Goal: Task Accomplishment & Management: Use online tool/utility

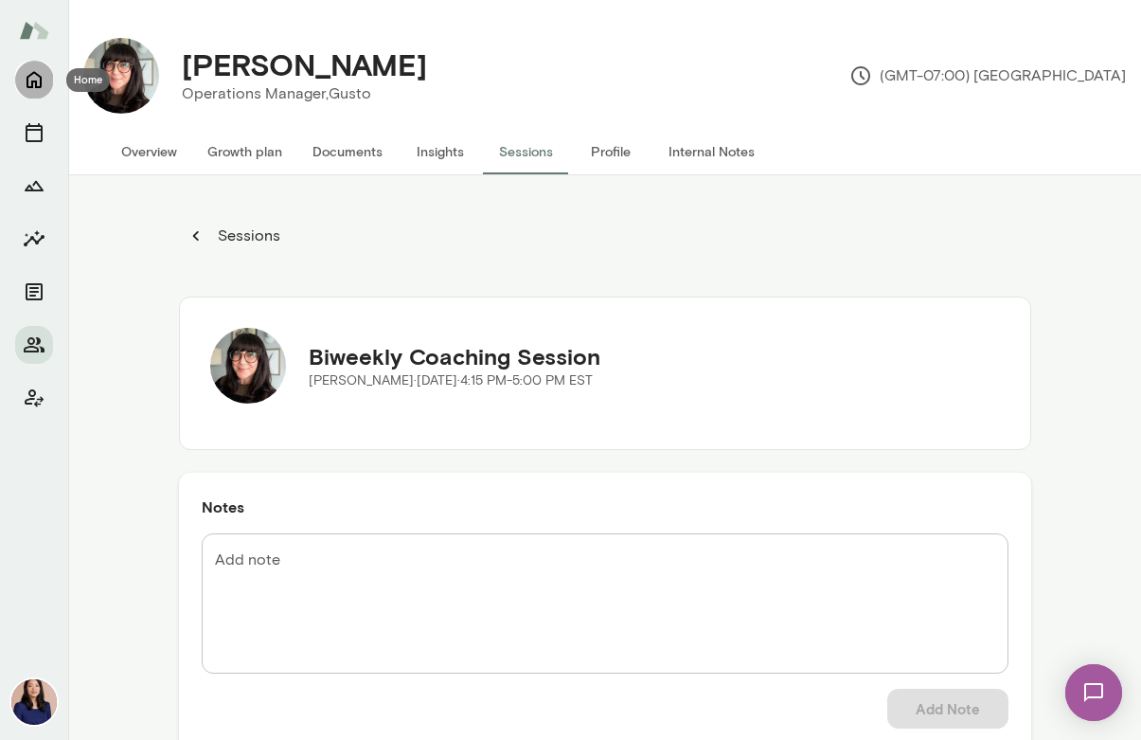
click at [35, 83] on icon "Home" at bounding box center [34, 80] width 15 height 17
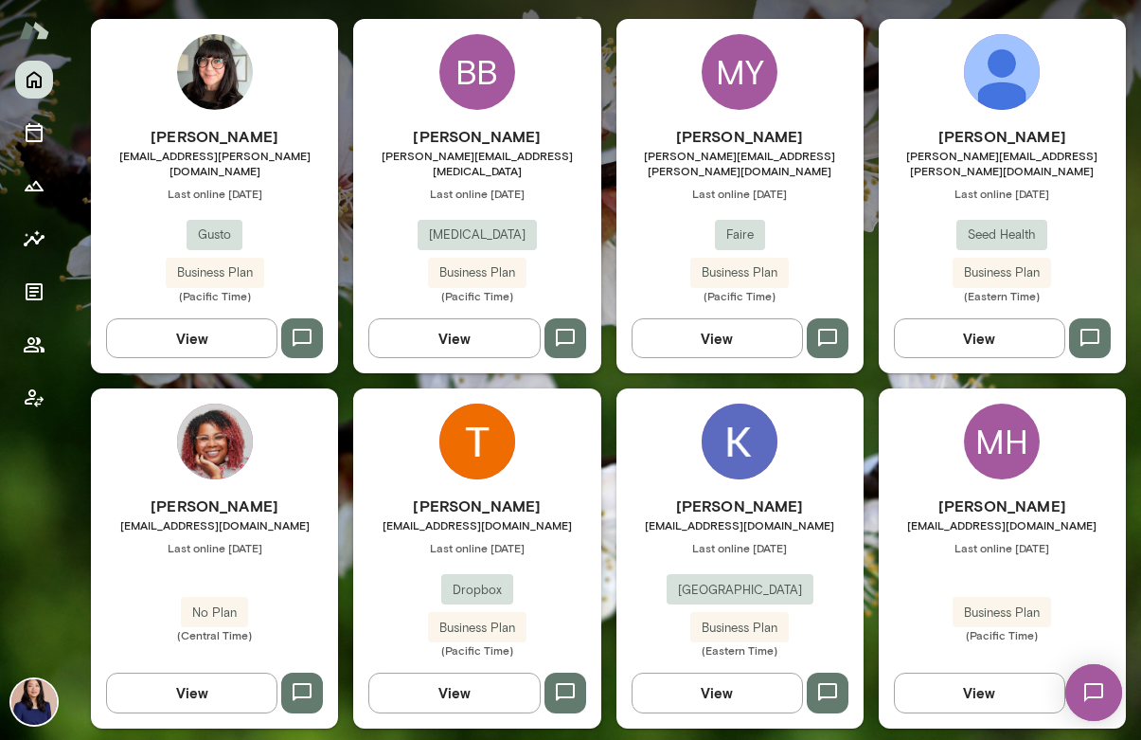
scroll to position [570, 0]
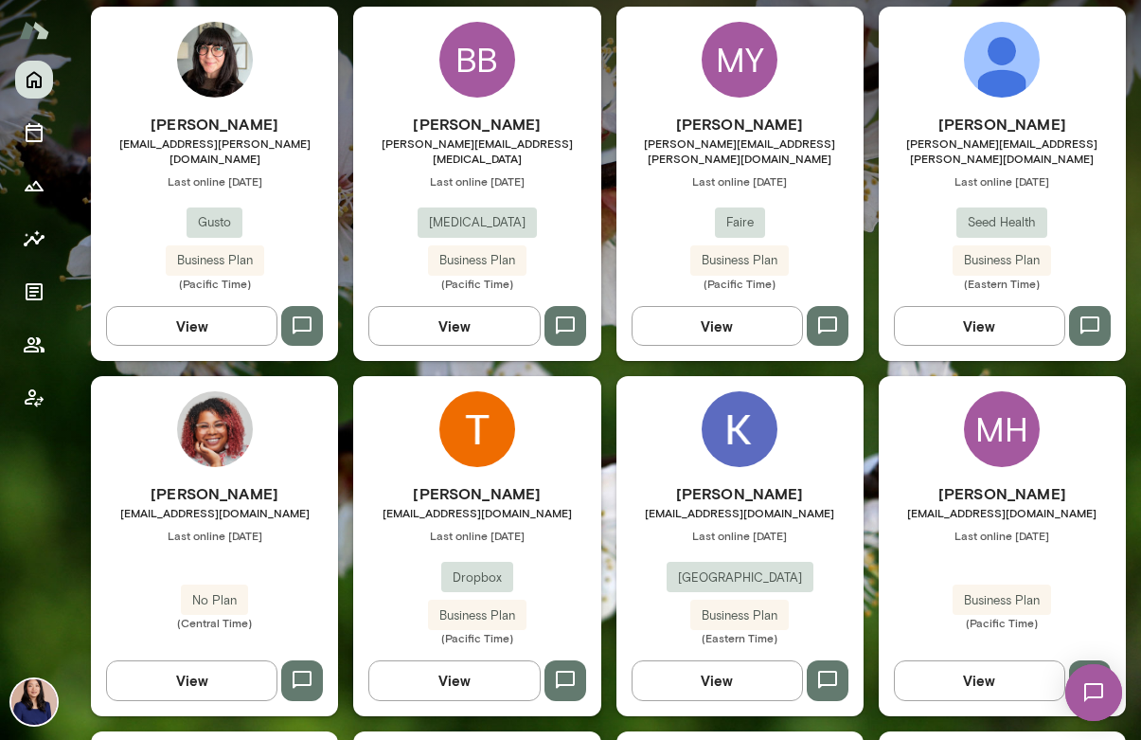
click at [460, 70] on div "BB" at bounding box center [477, 60] width 76 height 76
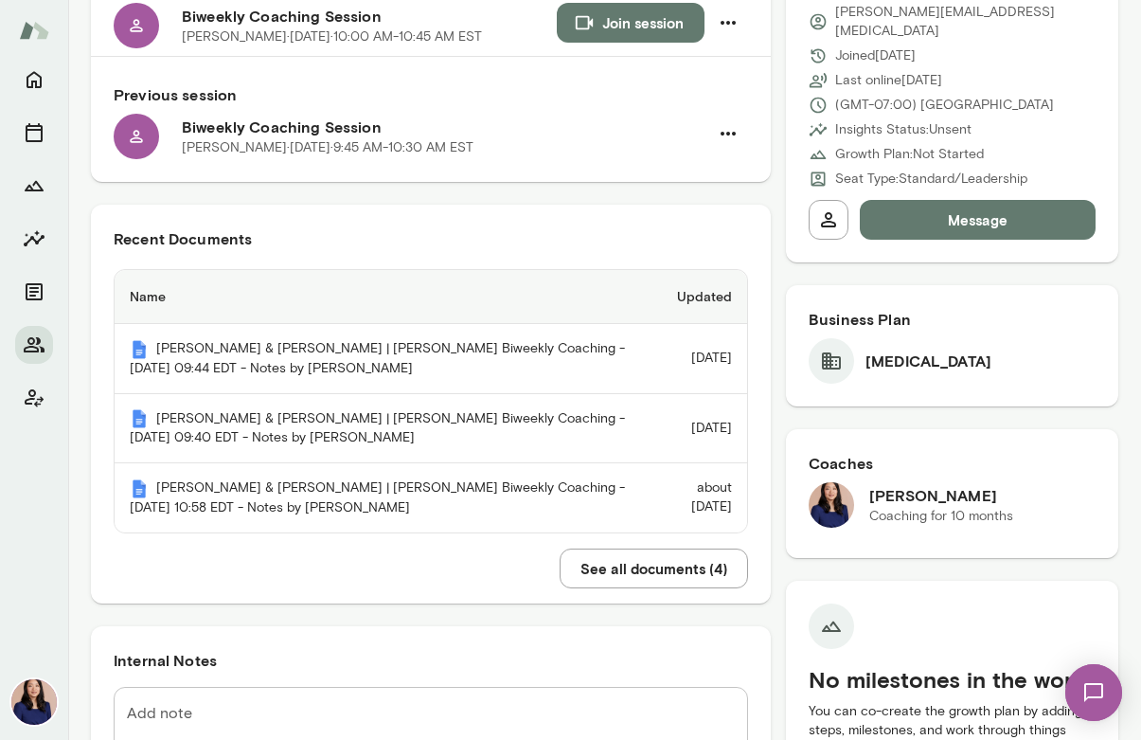
click at [698, 580] on button "See all documents ( 4 )" at bounding box center [654, 568] width 188 height 40
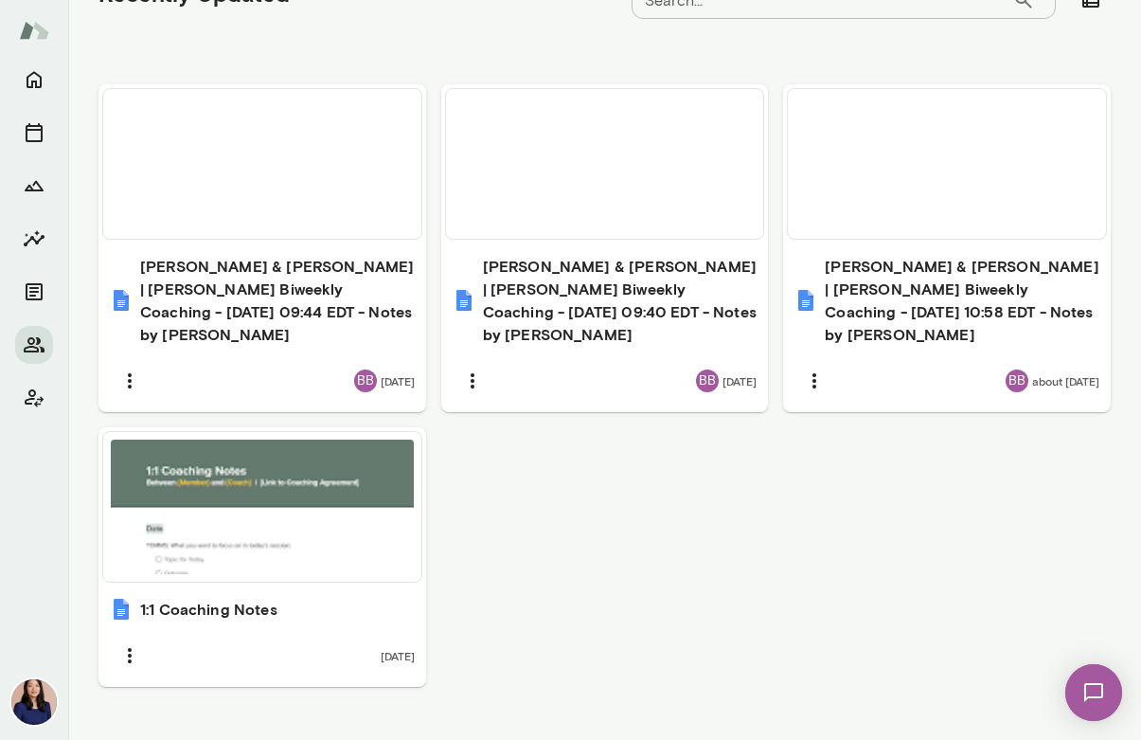
scroll to position [662, 0]
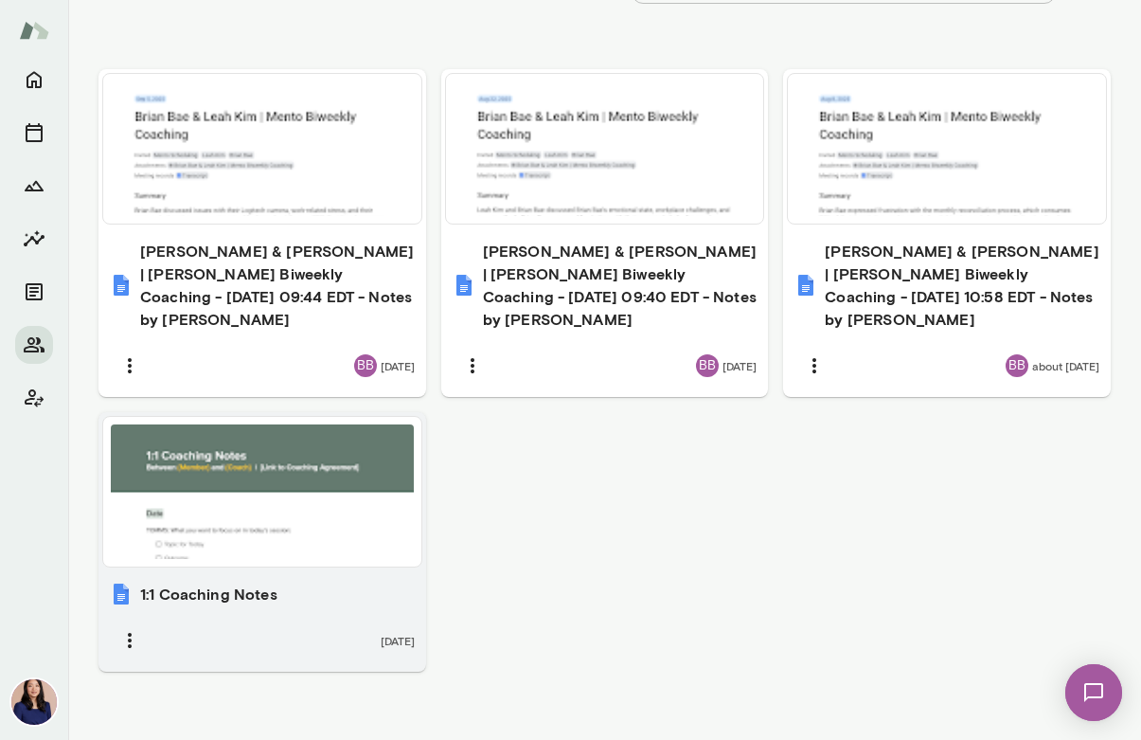
click at [371, 486] on div at bounding box center [262, 491] width 303 height 134
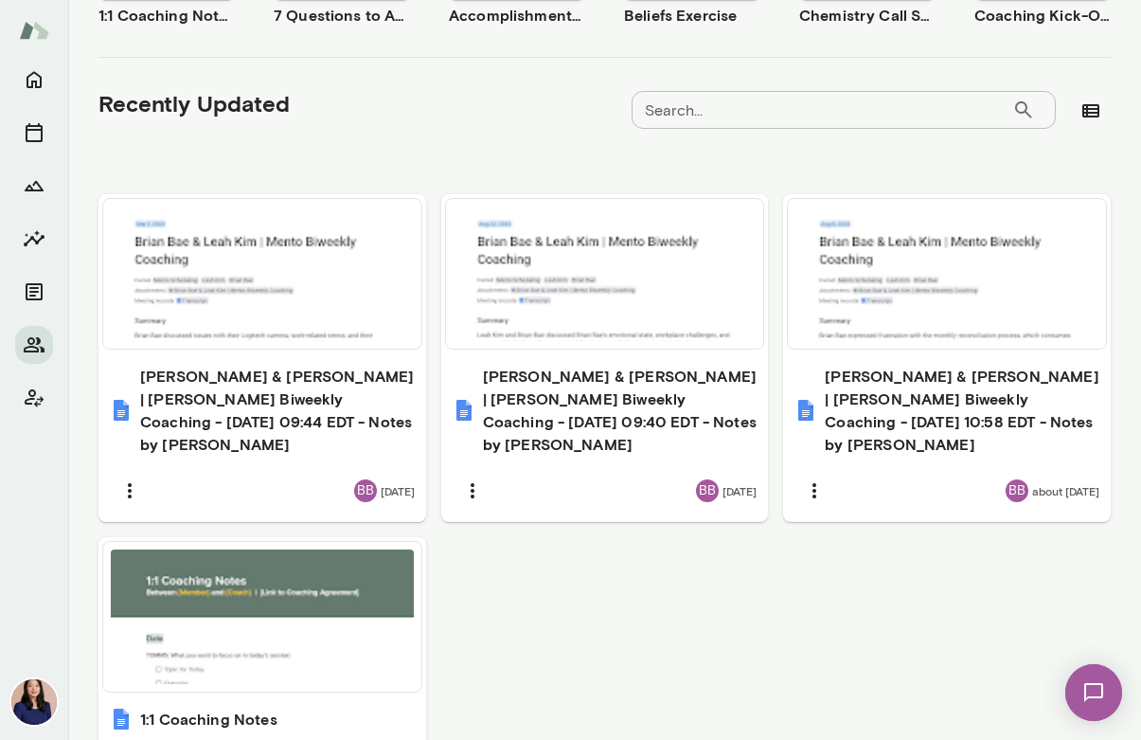
scroll to position [0, 0]
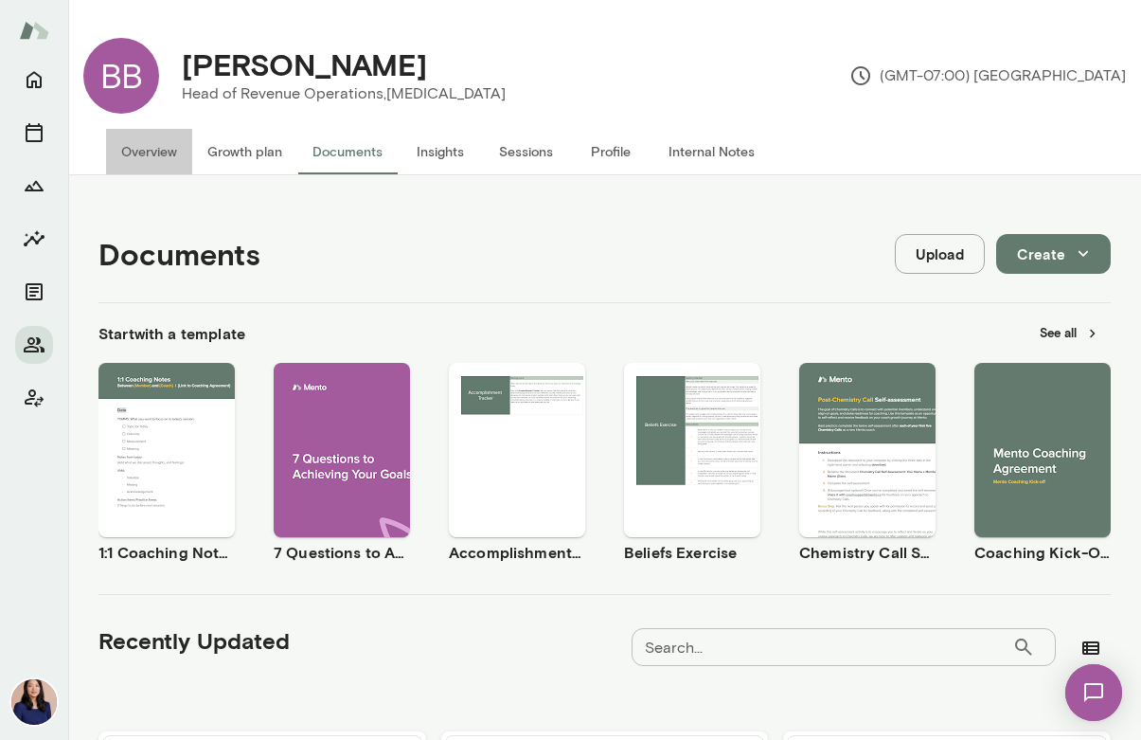
click at [167, 162] on button "Overview" at bounding box center [149, 151] width 86 height 45
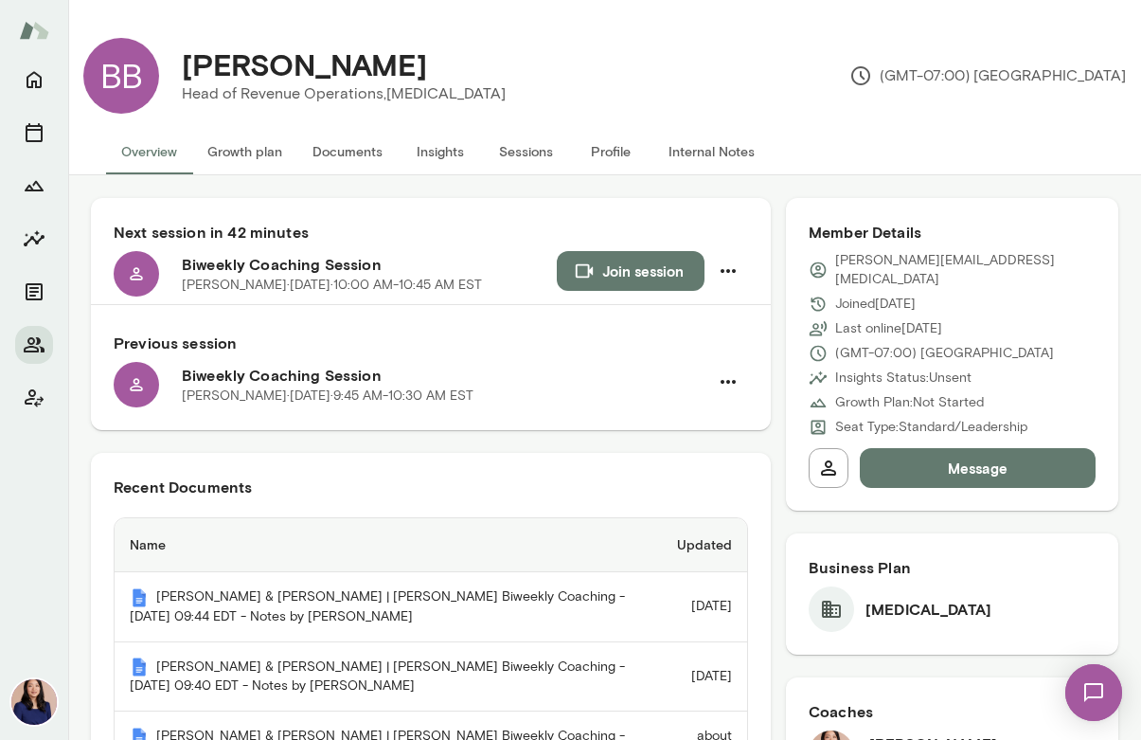
click at [586, 272] on button "Join session" at bounding box center [631, 271] width 148 height 40
